Goal: Transaction & Acquisition: Purchase product/service

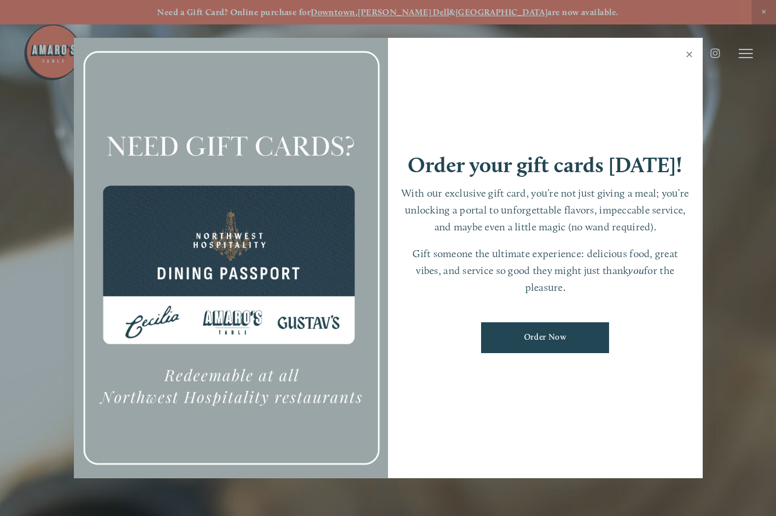
click at [685, 56] on link "Close" at bounding box center [689, 56] width 23 height 33
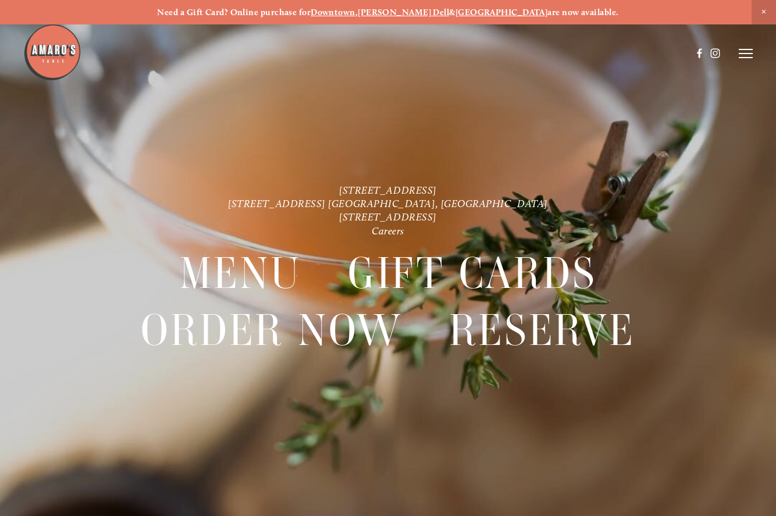
click at [747, 51] on icon at bounding box center [746, 53] width 14 height 10
click at [543, 52] on span "Menu" at bounding box center [543, 53] width 22 height 10
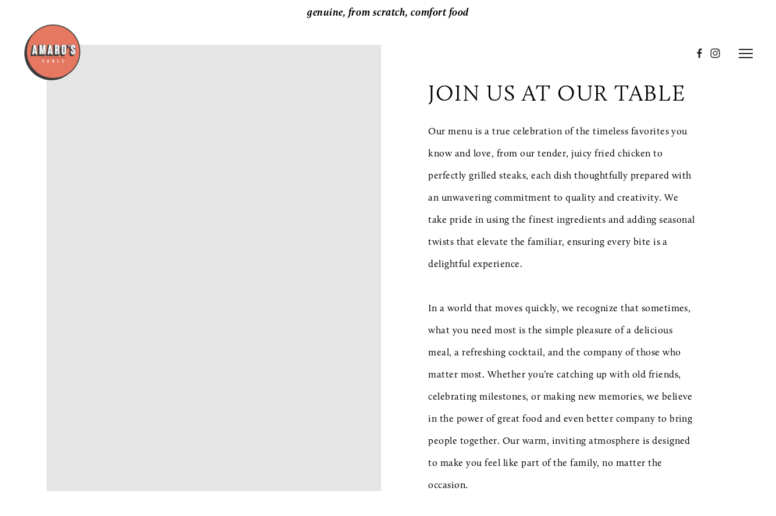
scroll to position [206, 0]
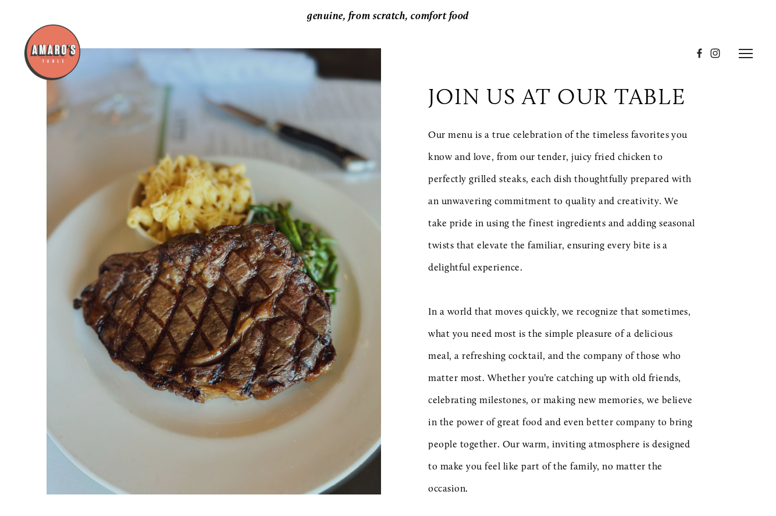
click at [743, 49] on line at bounding box center [746, 49] width 14 height 0
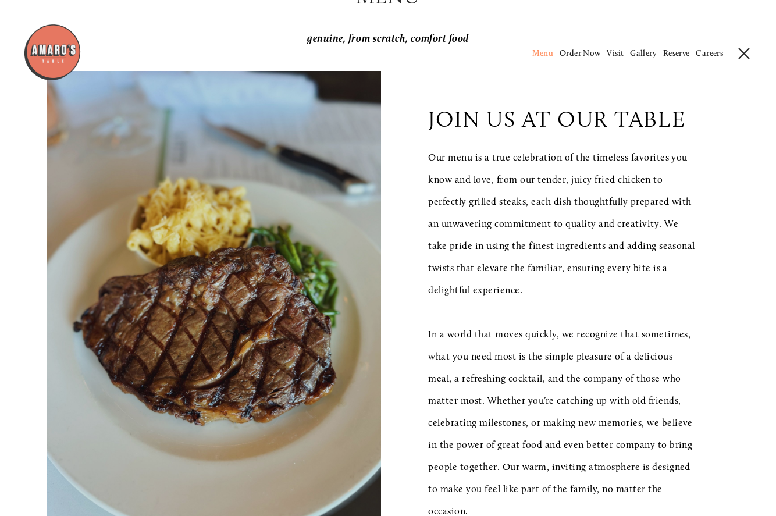
scroll to position [150, 0]
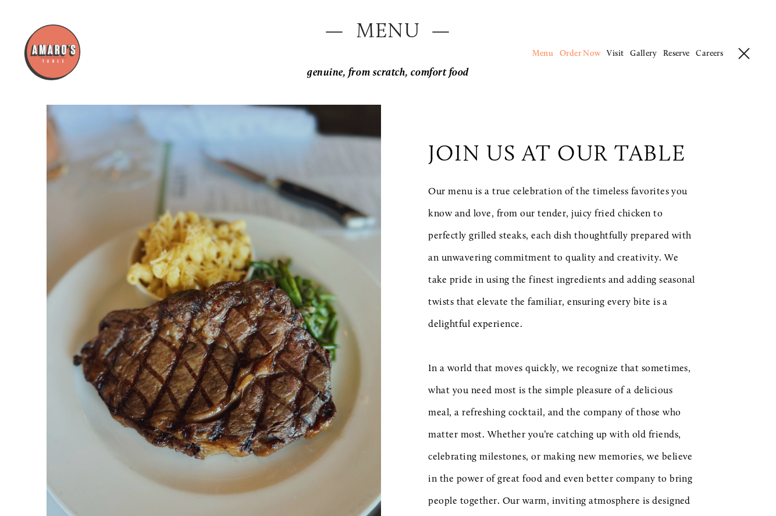
click at [574, 53] on span "Order Now" at bounding box center [580, 53] width 41 height 10
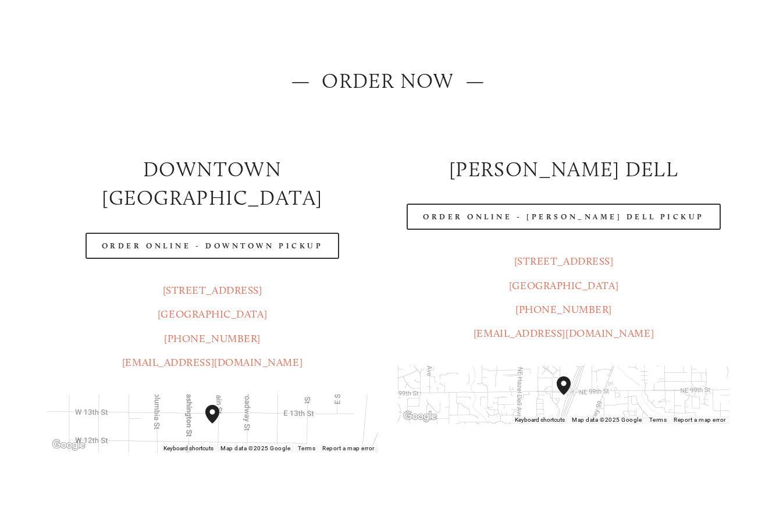
scroll to position [106, 0]
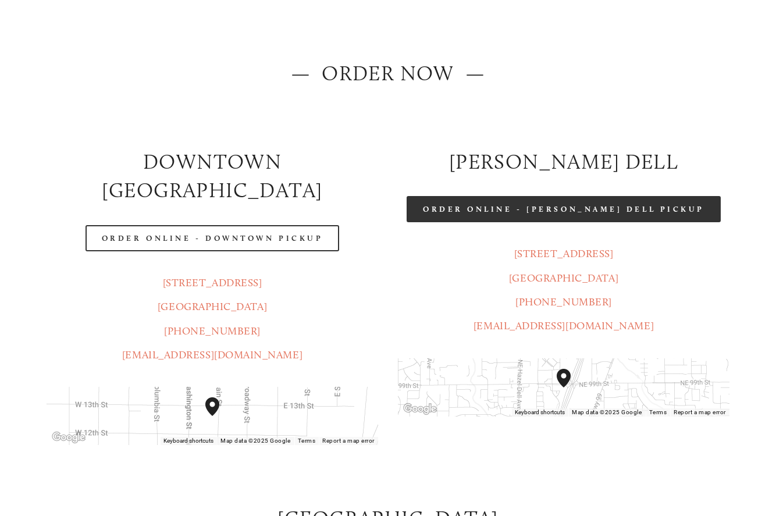
click at [490, 206] on link "Order Online - [PERSON_NAME] Dell Pickup" at bounding box center [564, 209] width 314 height 26
